Goal: Transaction & Acquisition: Book appointment/travel/reservation

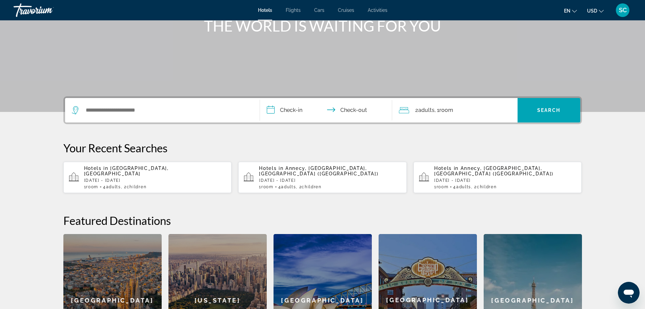
scroll to position [102, 0]
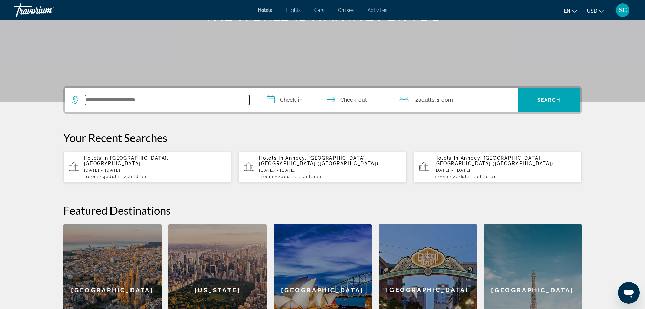
click at [177, 100] on input "Search widget" at bounding box center [167, 100] width 164 height 10
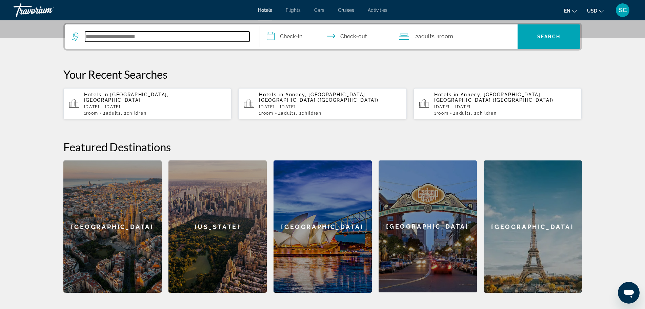
scroll to position [166, 0]
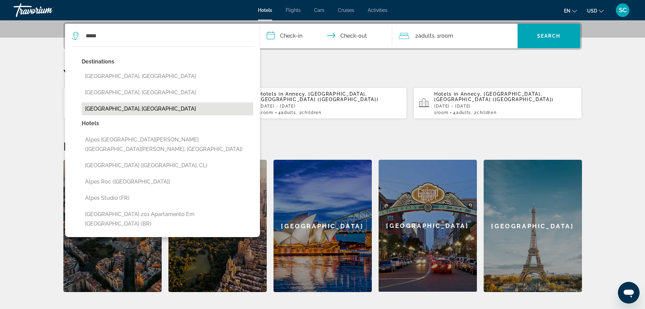
click at [161, 107] on button "Alpes-De-Haute-Provence, France" at bounding box center [167, 108] width 171 height 13
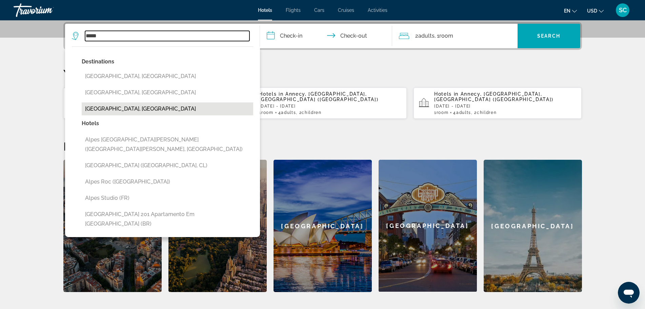
type input "**********"
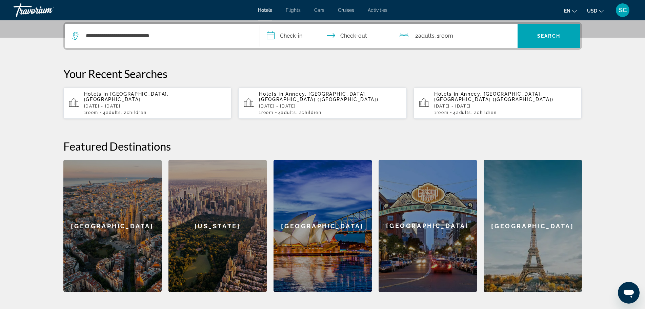
click at [283, 36] on input "**********" at bounding box center [327, 37] width 135 height 26
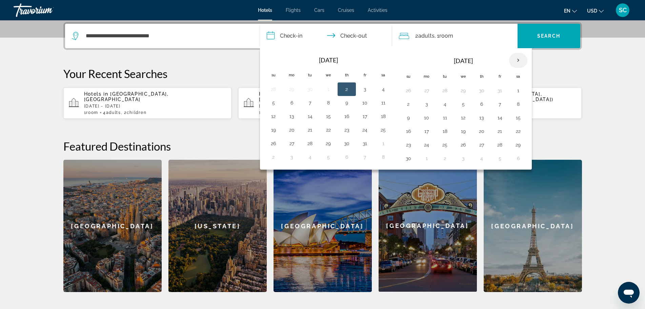
click at [516, 61] on th "Next month" at bounding box center [518, 60] width 18 height 15
click at [407, 131] on button "21" at bounding box center [408, 130] width 11 height 9
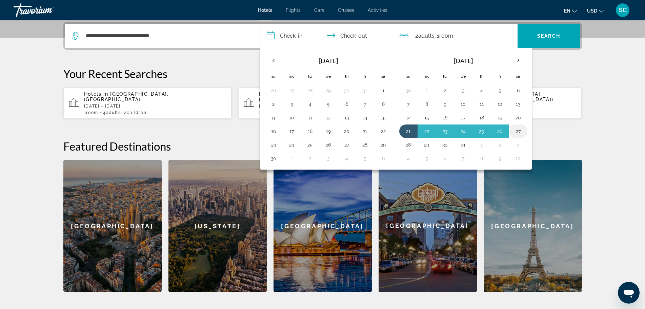
click at [520, 129] on button "27" at bounding box center [518, 130] width 11 height 9
type input "**********"
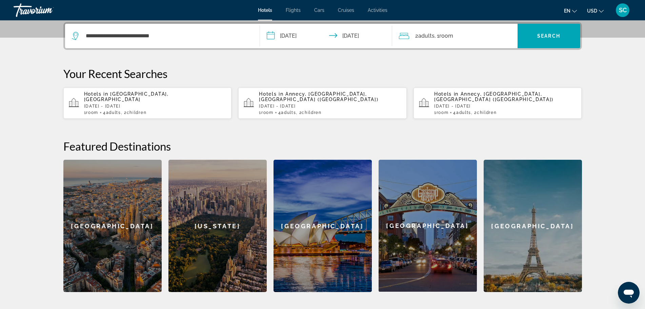
click at [422, 37] on span "Adults" at bounding box center [426, 36] width 16 height 6
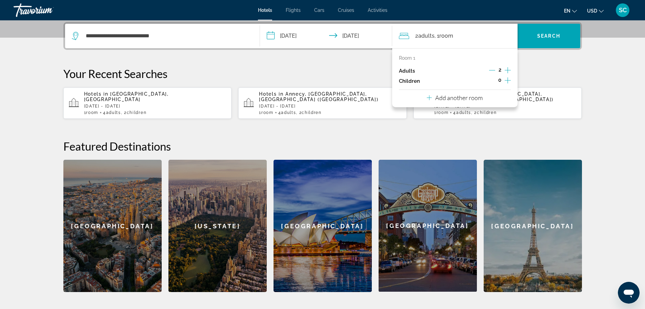
click at [509, 71] on icon "Increment adults" at bounding box center [507, 70] width 6 height 8
click at [495, 67] on icon "Decrement adults" at bounding box center [492, 70] width 6 height 6
click at [506, 81] on icon "Increment children" at bounding box center [507, 80] width 6 height 8
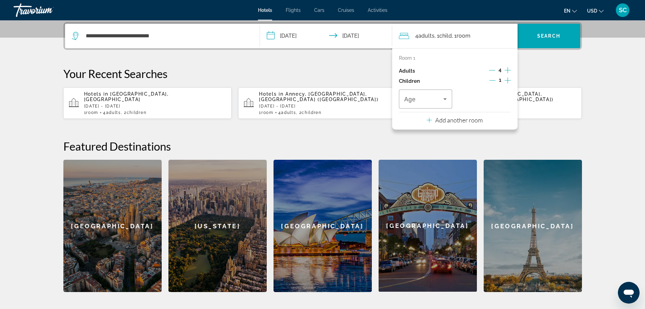
click at [506, 81] on icon "Increment children" at bounding box center [507, 80] width 6 height 8
click at [447, 101] on icon "Travelers: 4 adults, 2 children" at bounding box center [445, 99] width 8 height 8
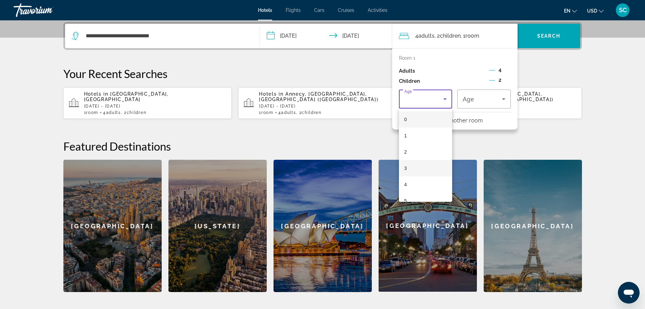
scroll to position [34, 0]
click at [417, 162] on mat-option "5" at bounding box center [426, 167] width 54 height 16
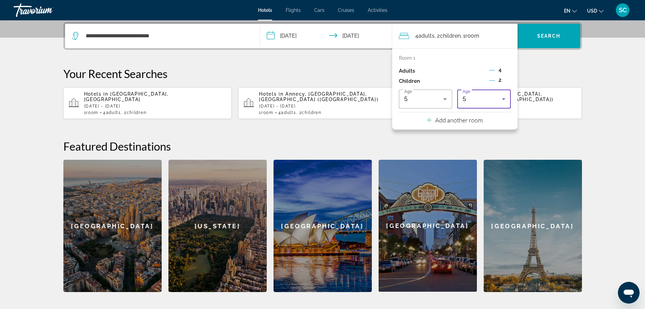
click at [496, 98] on div "5" at bounding box center [481, 99] width 39 height 8
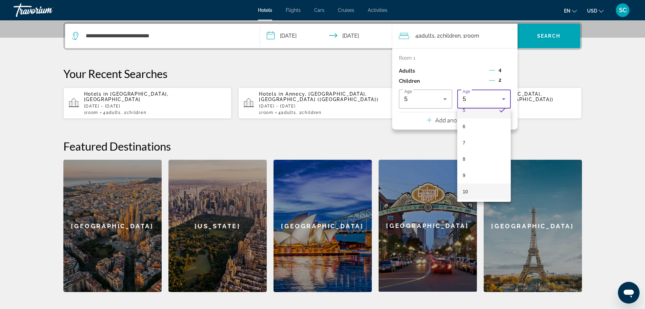
scroll to position [109, 0]
click at [474, 183] on mat-option "11" at bounding box center [484, 189] width 54 height 16
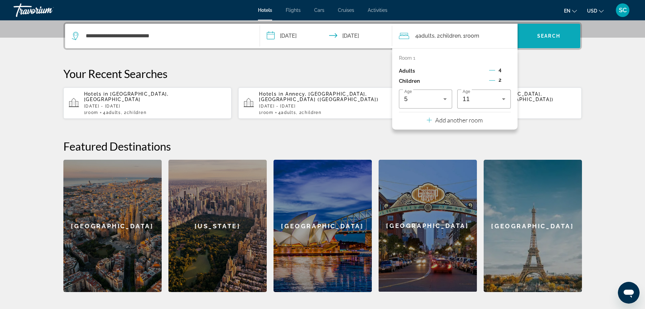
click at [538, 38] on span "Search" at bounding box center [548, 35] width 23 height 5
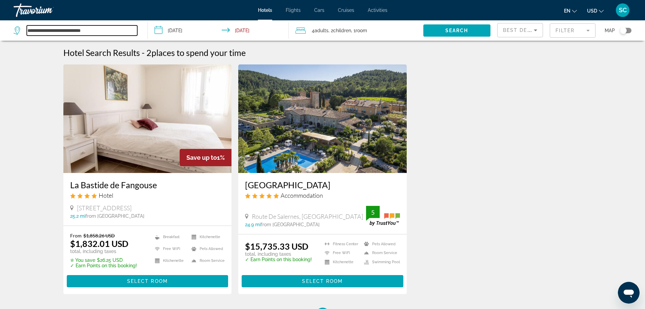
click at [79, 30] on input "**********" at bounding box center [82, 30] width 110 height 10
drag, startPoint x: 105, startPoint y: 29, endPoint x: 41, endPoint y: 32, distance: 64.4
click at [41, 32] on input "**********" at bounding box center [82, 30] width 110 height 10
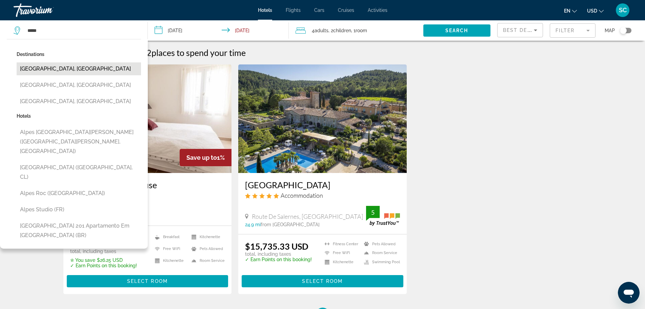
click at [57, 67] on button "[GEOGRAPHIC_DATA], [GEOGRAPHIC_DATA]" at bounding box center [79, 68] width 124 height 13
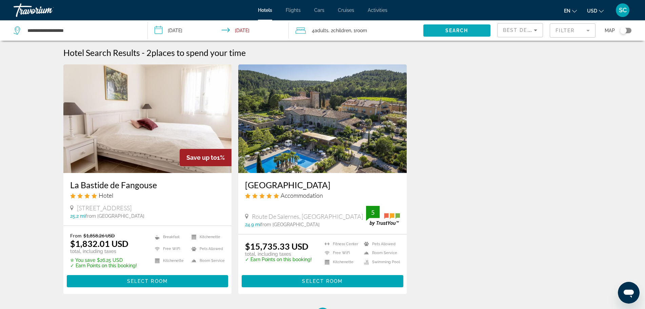
click at [444, 30] on span "Search widget" at bounding box center [456, 30] width 67 height 16
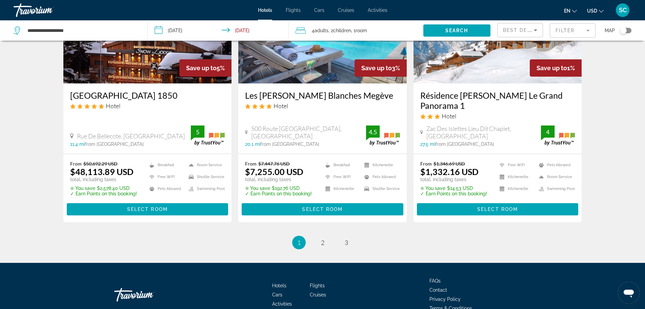
scroll to position [870, 0]
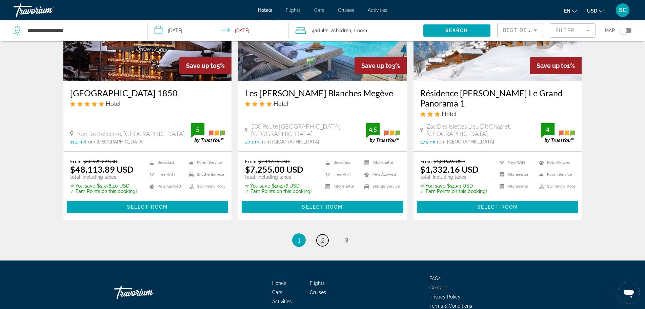
click at [324, 234] on link "page 2" at bounding box center [322, 240] width 12 height 12
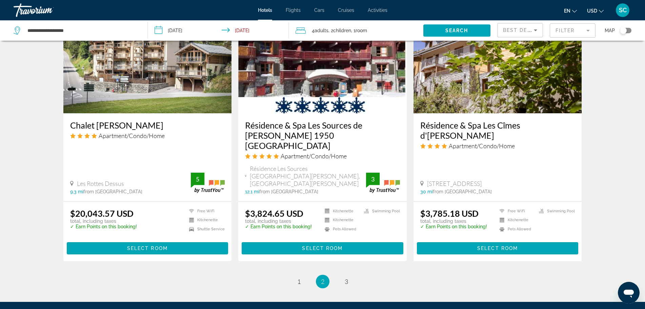
scroll to position [813, 0]
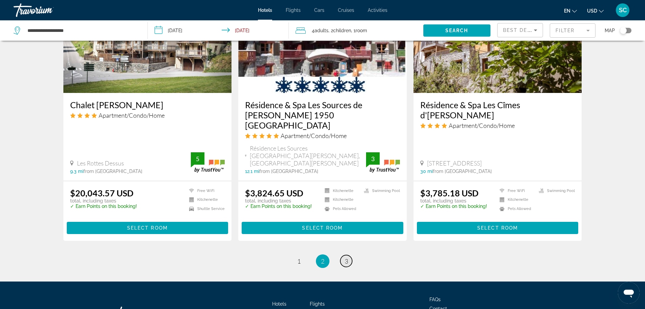
click at [346, 257] on span "3" at bounding box center [345, 260] width 3 height 7
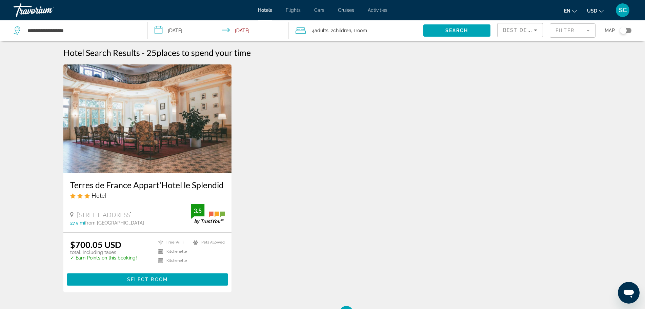
click at [67, 24] on div "**********" at bounding box center [77, 30] width 127 height 20
click at [78, 32] on input "**********" at bounding box center [82, 30] width 110 height 10
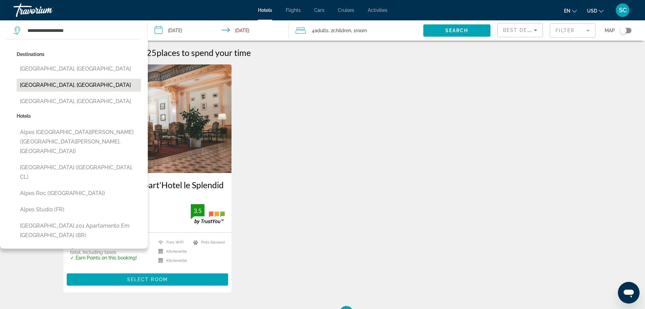
click at [73, 82] on button "[GEOGRAPHIC_DATA], [GEOGRAPHIC_DATA]" at bounding box center [79, 85] width 124 height 13
type input "**********"
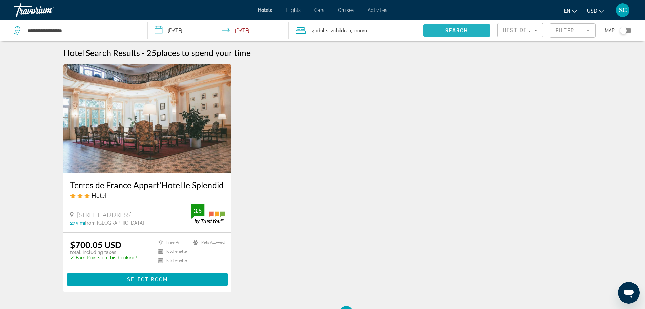
click at [438, 29] on span "Search widget" at bounding box center [456, 30] width 67 height 16
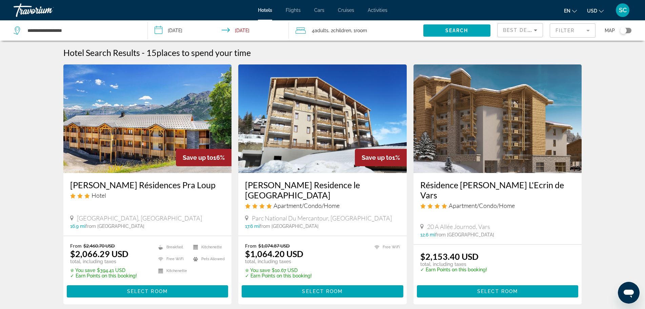
click at [169, 30] on input "**********" at bounding box center [220, 31] width 144 height 22
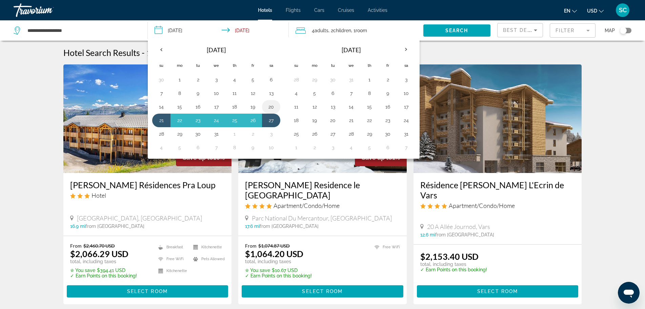
click at [268, 105] on button "20" at bounding box center [271, 106] width 11 height 9
click at [269, 116] on button "27" at bounding box center [271, 120] width 11 height 9
type input "**********"
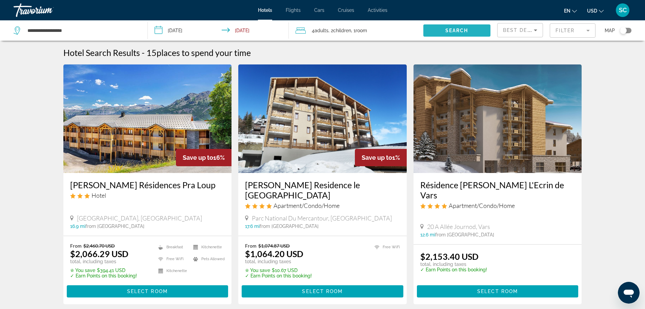
click at [450, 33] on span "Search" at bounding box center [456, 30] width 23 height 5
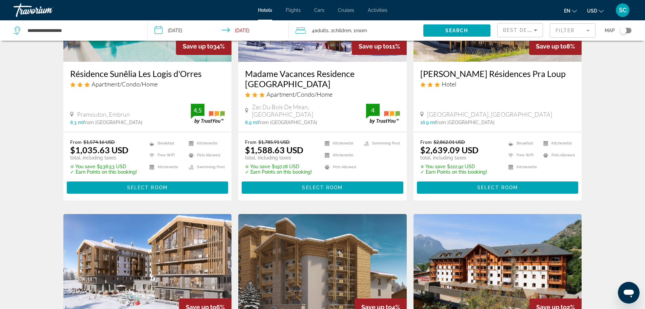
scroll to position [102, 0]
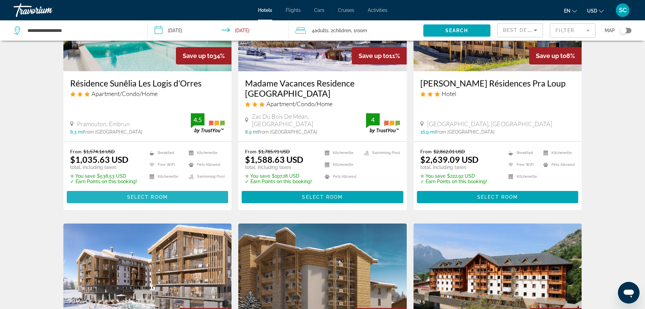
click at [147, 194] on span "Select Room" at bounding box center [147, 196] width 41 height 5
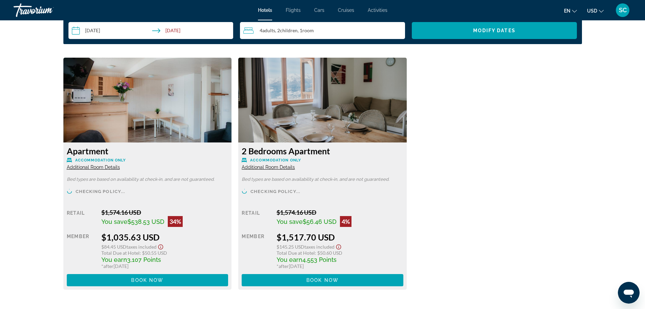
scroll to position [915, 0]
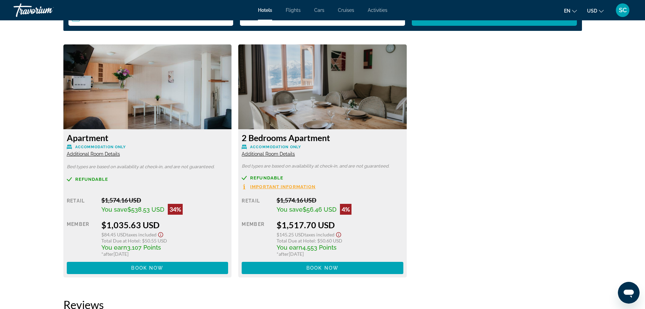
click at [103, 155] on span "Additional Room Details" at bounding box center [93, 153] width 53 height 5
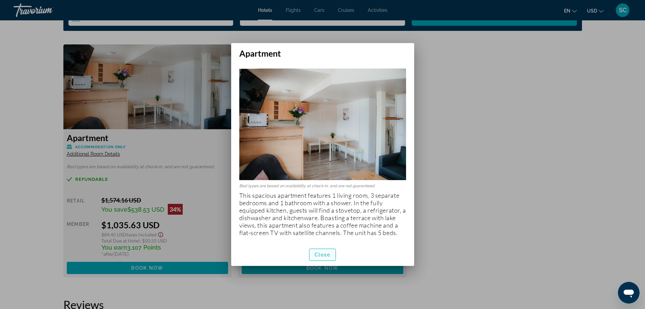
click at [321, 256] on span "Close" at bounding box center [322, 254] width 16 height 5
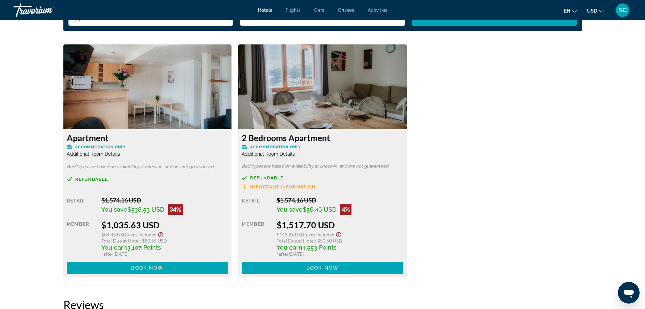
scroll to position [915, 0]
click at [172, 99] on img "Main content" at bounding box center [147, 86] width 168 height 85
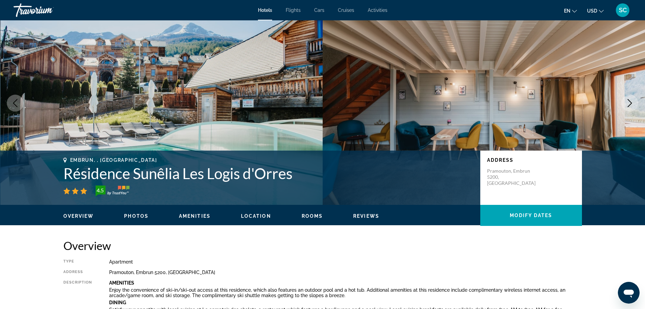
scroll to position [34, 0]
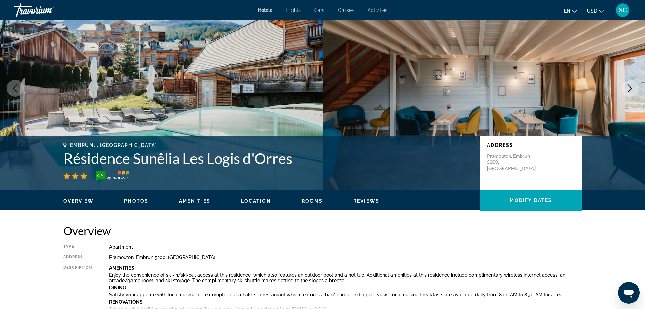
click at [134, 200] on span "Photos" at bounding box center [136, 200] width 24 height 5
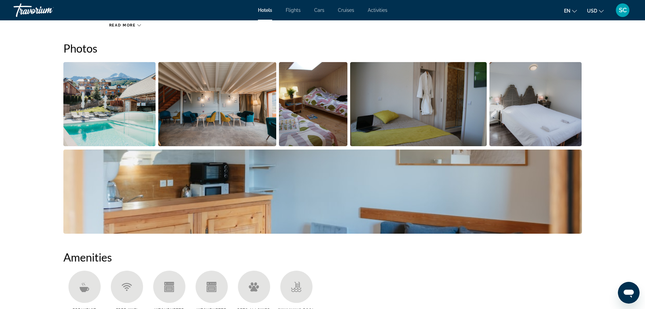
scroll to position [331, 0]
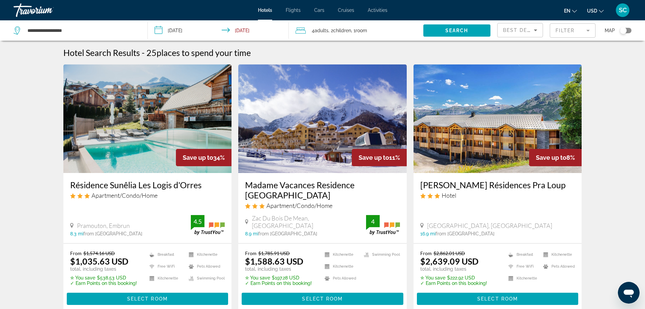
click at [82, 37] on div "**********" at bounding box center [77, 30] width 127 height 20
click at [69, 30] on input "**********" at bounding box center [82, 30] width 110 height 10
drag, startPoint x: 81, startPoint y: 31, endPoint x: 42, endPoint y: 30, distance: 39.6
click at [42, 30] on input "**********" at bounding box center [82, 30] width 110 height 10
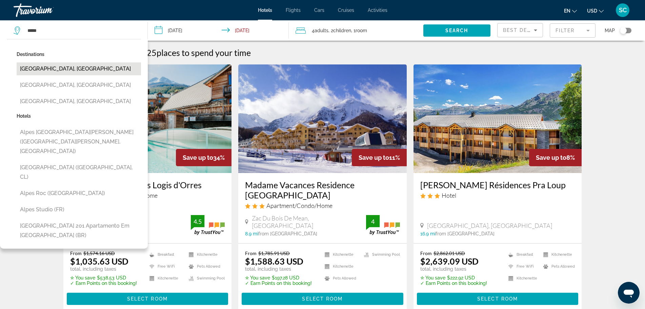
click at [62, 68] on button "[GEOGRAPHIC_DATA], [GEOGRAPHIC_DATA]" at bounding box center [79, 68] width 124 height 13
type input "**********"
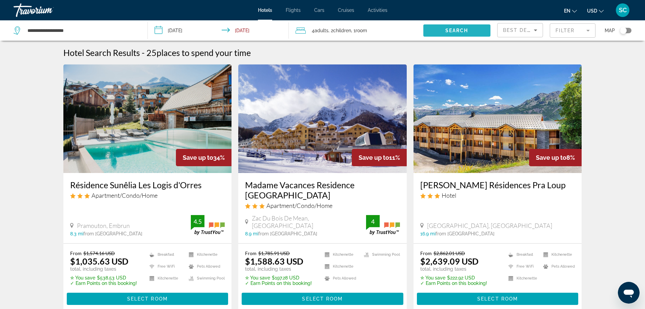
click at [436, 30] on span "Search widget" at bounding box center [456, 30] width 67 height 16
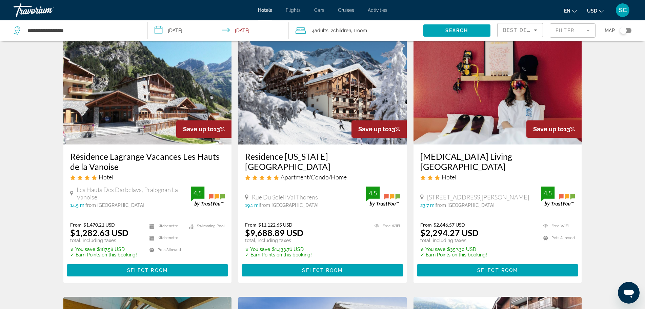
scroll to position [542, 0]
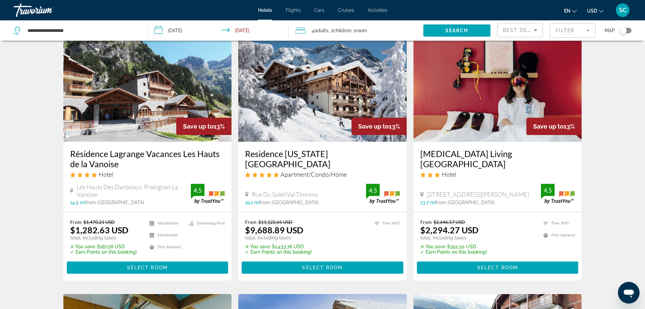
click at [145, 154] on h3 "Résidence Lagrange Vacances Les Hauts de la Vanoise" at bounding box center [147, 158] width 155 height 20
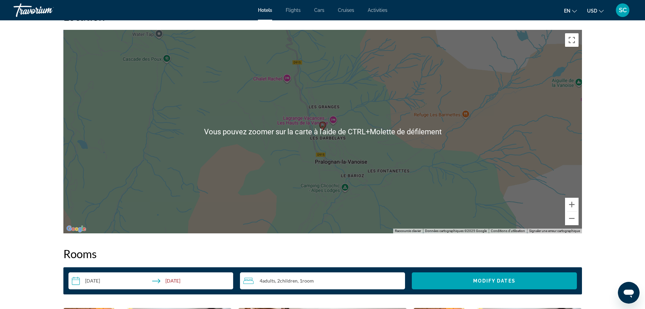
scroll to position [610, 0]
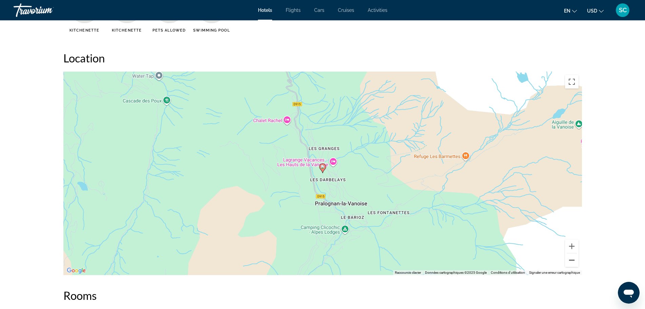
click at [568, 260] on button "Zoom arrière" at bounding box center [572, 260] width 14 height 14
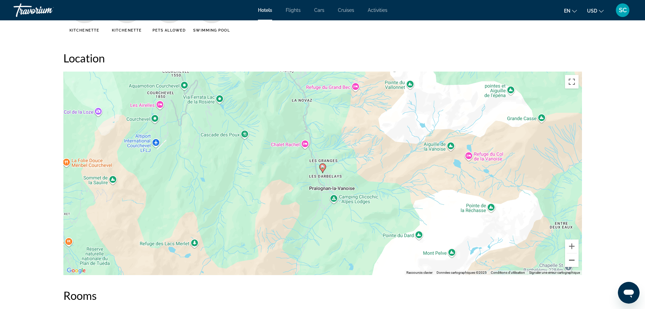
click at [569, 258] on button "Zoom arrière" at bounding box center [572, 260] width 14 height 14
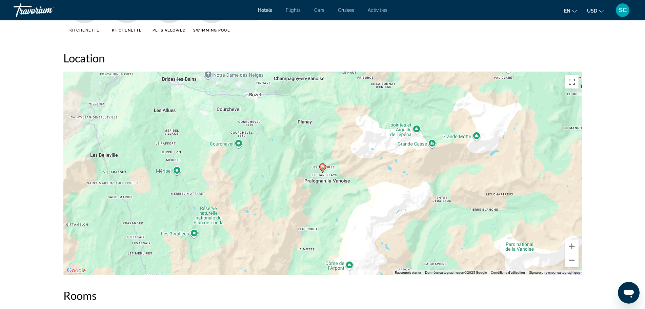
click at [571, 258] on button "Zoom arrière" at bounding box center [572, 260] width 14 height 14
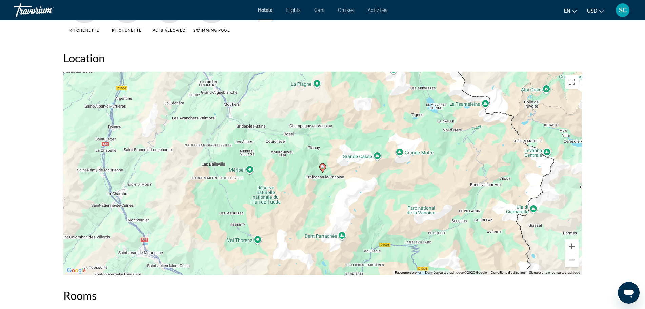
click at [571, 258] on button "Zoom arrière" at bounding box center [572, 260] width 14 height 14
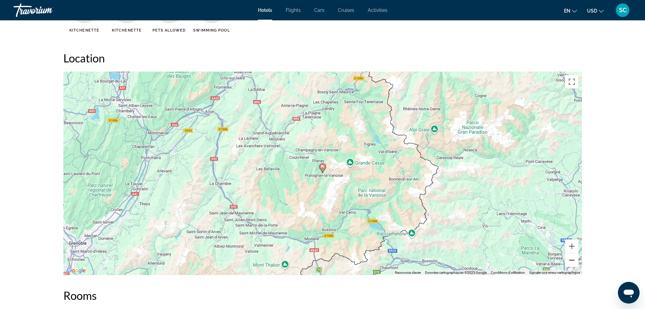
click at [571, 258] on button "Zoom arrière" at bounding box center [572, 260] width 14 height 14
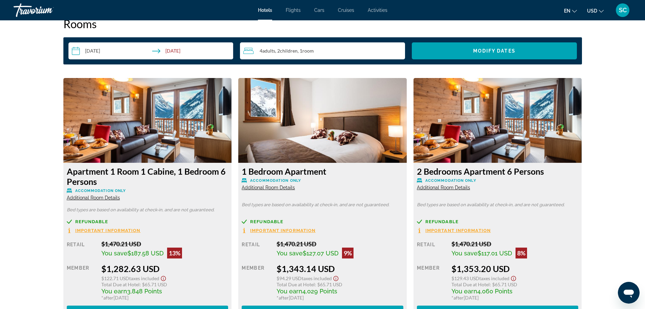
scroll to position [881, 0]
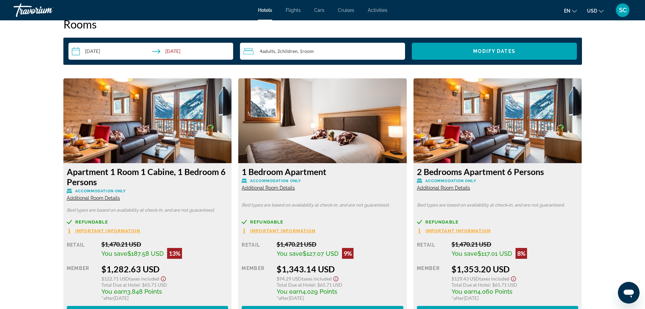
click at [461, 189] on span "Additional Room Details" at bounding box center [443, 187] width 53 height 5
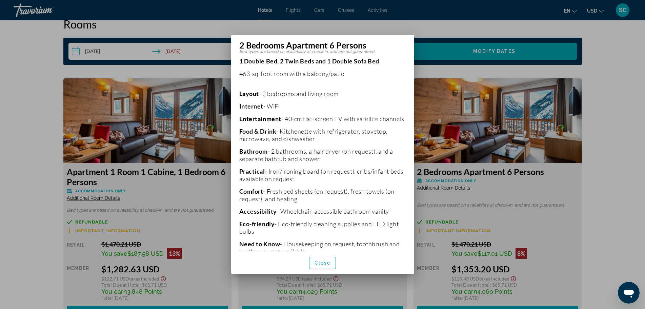
scroll to position [124, 0]
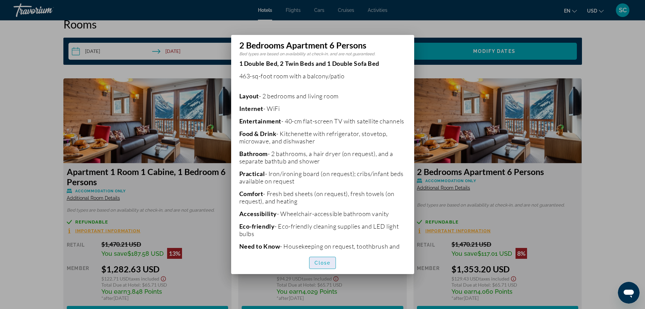
click at [327, 259] on span "button" at bounding box center [322, 262] width 26 height 16
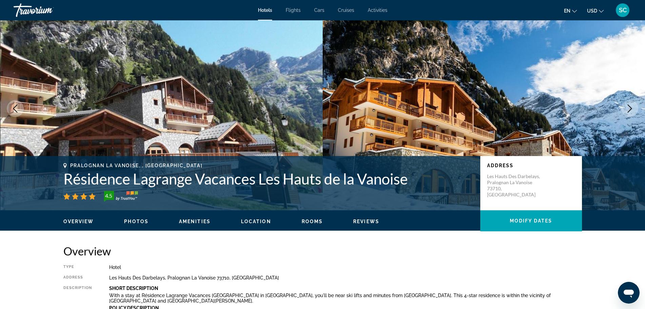
scroll to position [0, 0]
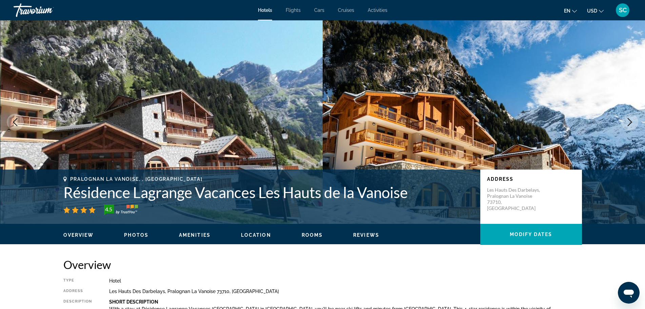
click at [133, 233] on span "Photos" at bounding box center [136, 234] width 24 height 5
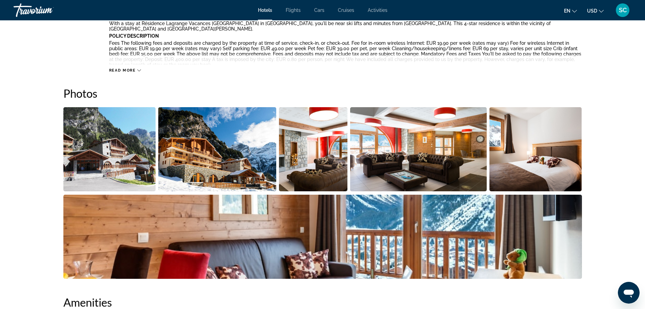
scroll to position [331, 0]
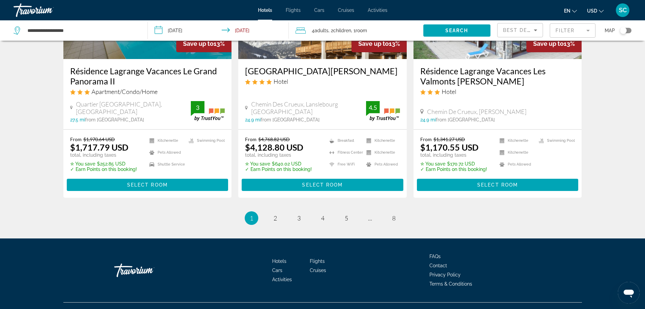
scroll to position [897, 0]
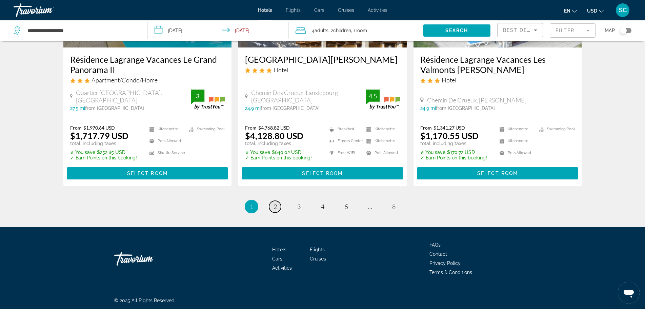
click at [275, 207] on span "2" at bounding box center [274, 206] width 3 height 7
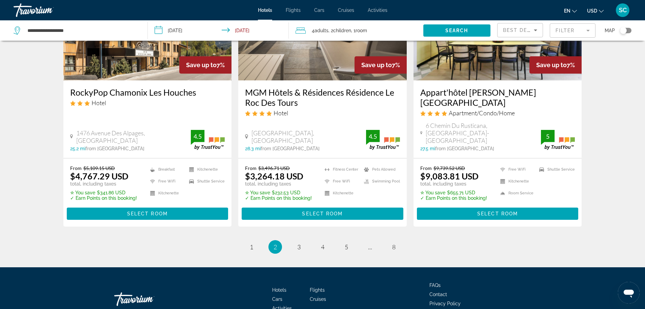
scroll to position [906, 0]
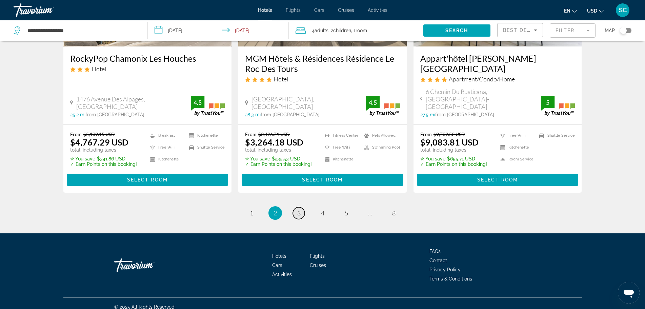
click at [300, 209] on span "3" at bounding box center [298, 212] width 3 height 7
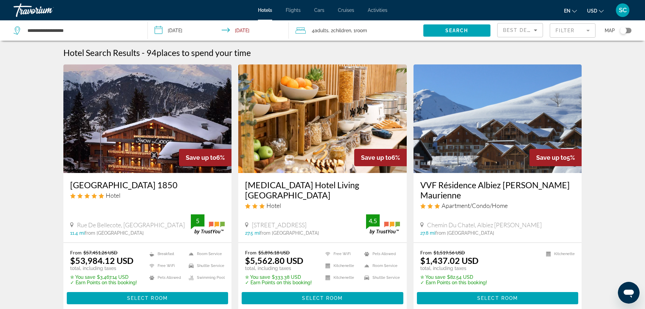
click at [238, 32] on input "**********" at bounding box center [220, 31] width 144 height 22
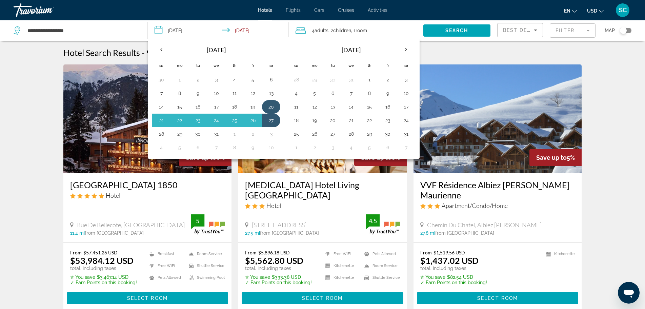
click at [267, 105] on button "20" at bounding box center [271, 106] width 11 height 9
click at [254, 120] on button "26" at bounding box center [252, 120] width 11 height 9
type input "**********"
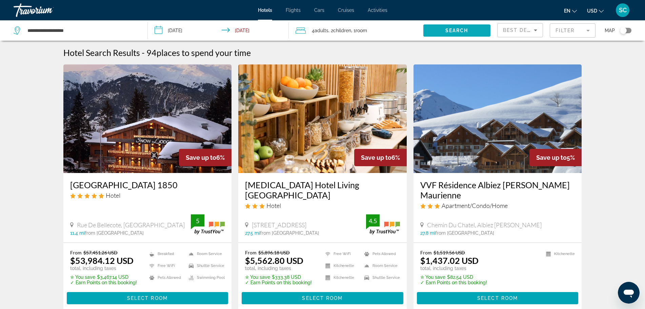
click at [446, 31] on span "Search" at bounding box center [456, 30] width 23 height 5
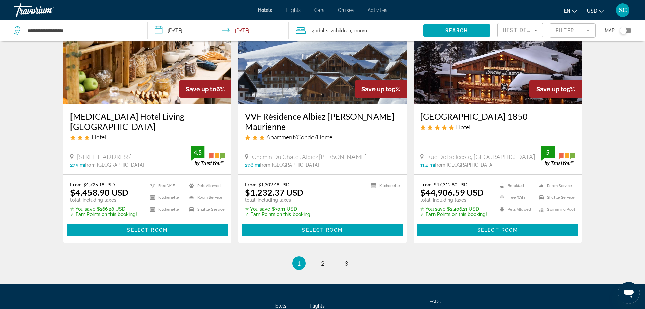
scroll to position [847, 0]
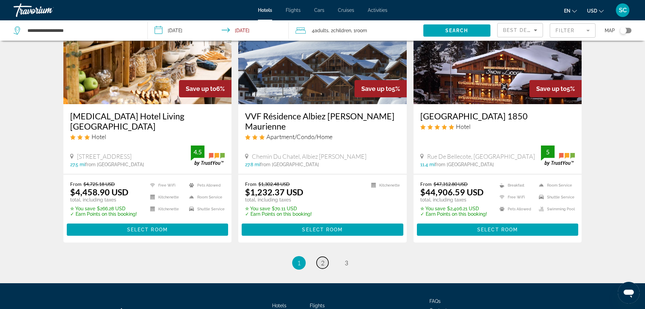
click at [323, 259] on span "2" at bounding box center [322, 262] width 3 height 7
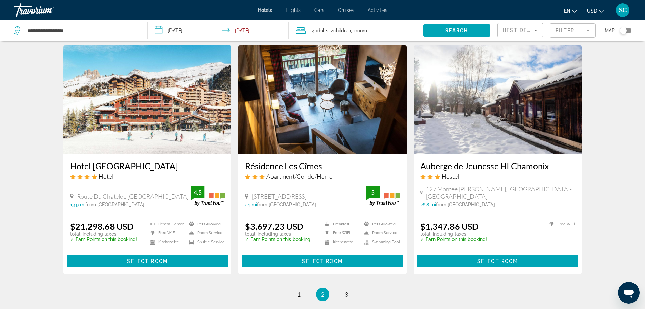
scroll to position [779, 0]
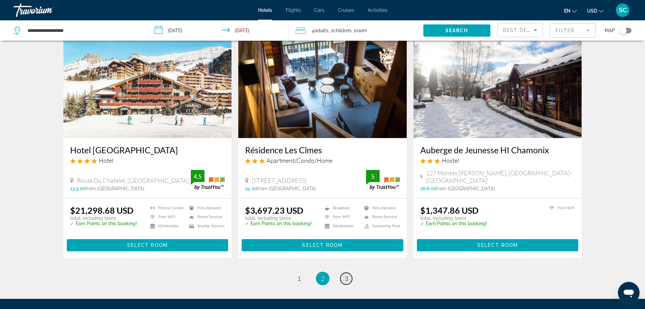
click at [346, 277] on span "3" at bounding box center [345, 277] width 3 height 7
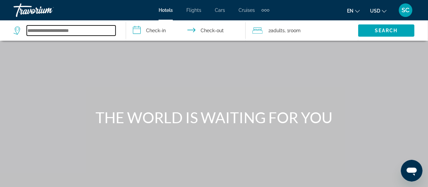
click at [68, 29] on input "Search widget" at bounding box center [71, 30] width 89 height 10
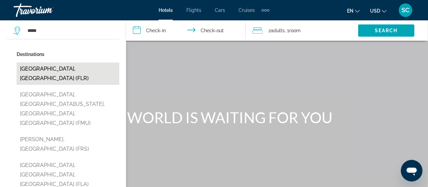
click at [64, 69] on button "[GEOGRAPHIC_DATA], [GEOGRAPHIC_DATA] (FLR)" at bounding box center [68, 73] width 103 height 22
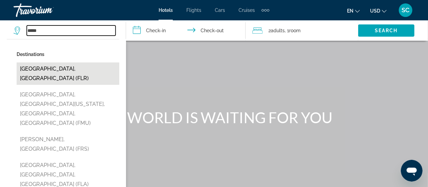
type input "**********"
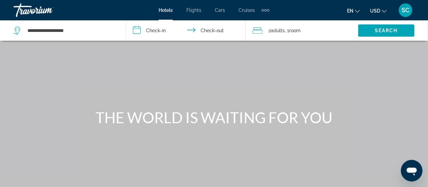
click at [149, 27] on input "**********" at bounding box center [187, 31] width 122 height 22
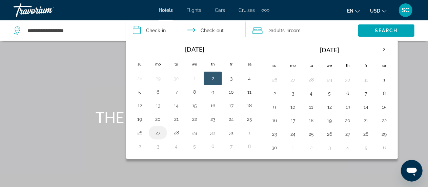
click at [158, 130] on button "27" at bounding box center [157, 132] width 11 height 9
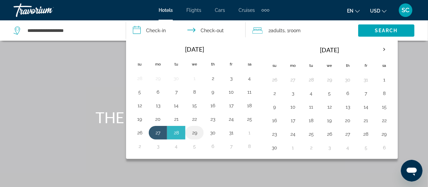
click at [195, 131] on button "29" at bounding box center [194, 132] width 11 height 9
type input "**********"
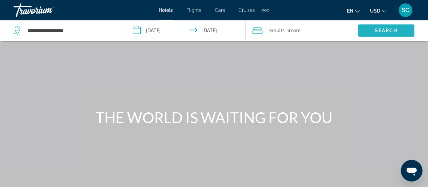
click at [376, 28] on span "Search" at bounding box center [386, 30] width 23 height 5
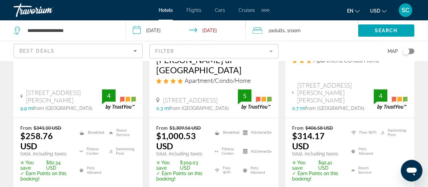
scroll to position [1007, 0]
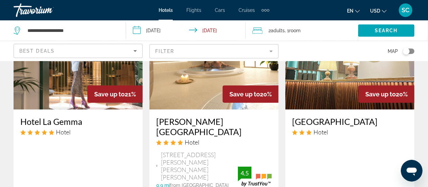
scroll to position [383, 0]
